Goal: Check status: Check status

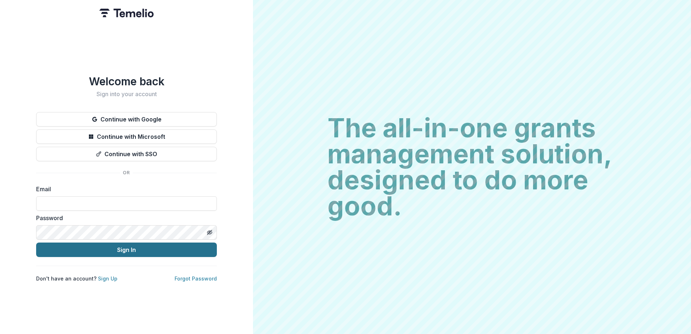
type input "**********"
click at [142, 247] on button "Sign In" at bounding box center [126, 250] width 181 height 14
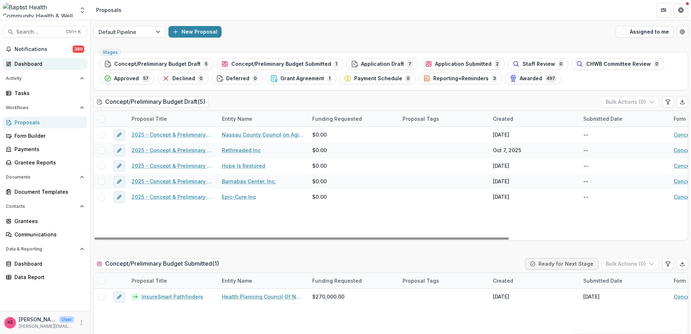
click at [36, 64] on div "Dashboard" at bounding box center [47, 64] width 67 height 8
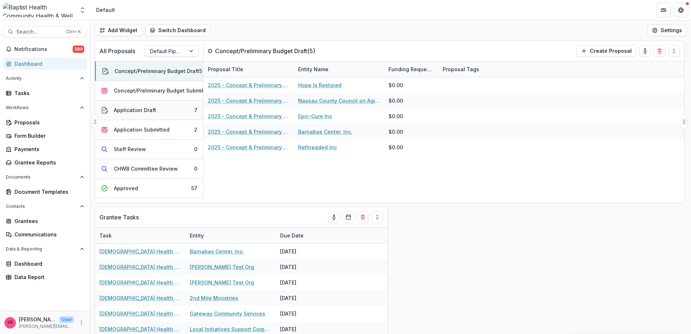
click at [133, 106] on div "Application Draft" at bounding box center [135, 110] width 42 height 8
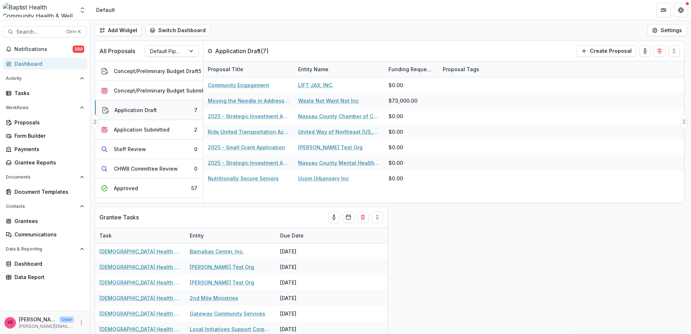
click at [135, 112] on div "Application Draft" at bounding box center [136, 110] width 42 height 8
click at [163, 132] on div "Application Submitted" at bounding box center [142, 130] width 56 height 8
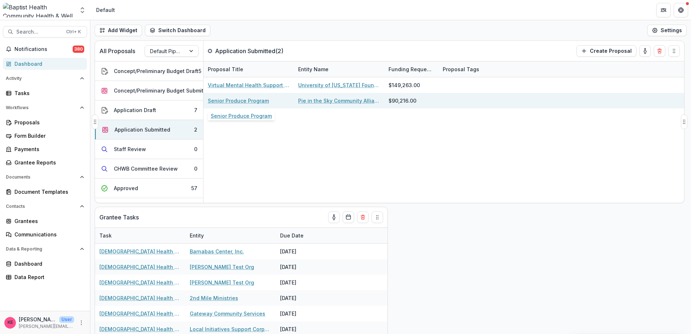
click at [243, 102] on link "Senior Produce Program" at bounding box center [238, 101] width 61 height 8
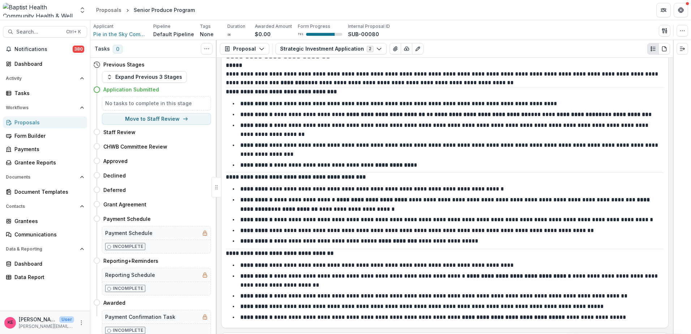
scroll to position [1915, 0]
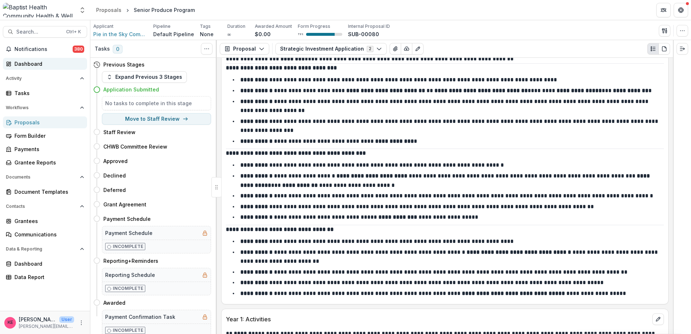
click at [20, 67] on div "Dashboard" at bounding box center [47, 64] width 67 height 8
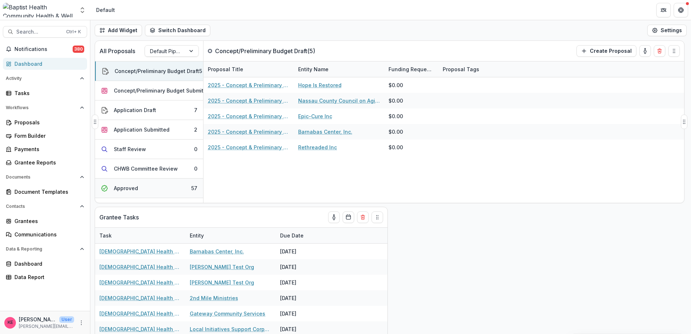
click at [120, 189] on div "Approved" at bounding box center [126, 188] width 24 height 8
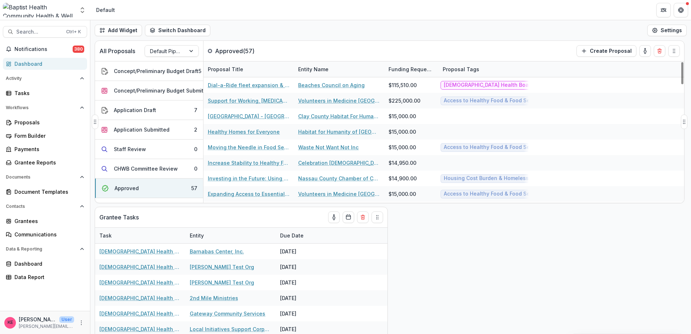
click at [323, 70] on div "Entity Name" at bounding box center [313, 69] width 39 height 8
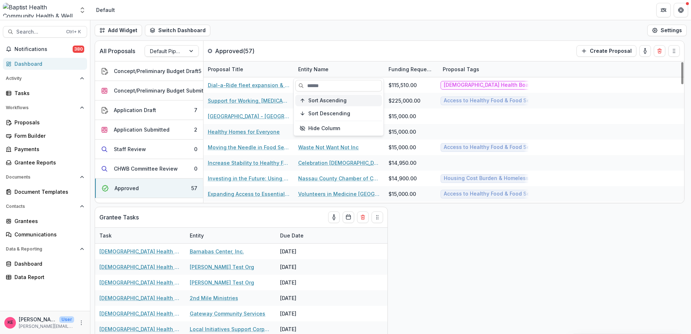
click at [319, 102] on span "Sort Ascending" at bounding box center [327, 101] width 38 height 6
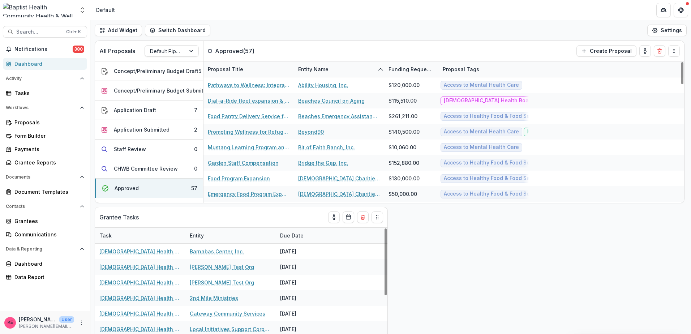
click at [473, 261] on div "All Proposals Default Pipeline Approved ( 57 ) Create Proposal Concept/Prelimin…" at bounding box center [390, 186] width 601 height 293
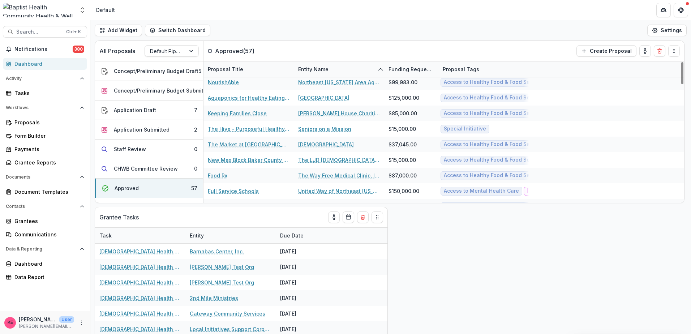
scroll to position [578, 0]
click at [33, 70] on div "Notifications 380 Dashboard Activity Tasks Workflows Proposals Form Builder Pay…" at bounding box center [45, 176] width 90 height 267
click at [41, 63] on div "Dashboard" at bounding box center [47, 64] width 67 height 8
